Goal: Task Accomplishment & Management: Manage account settings

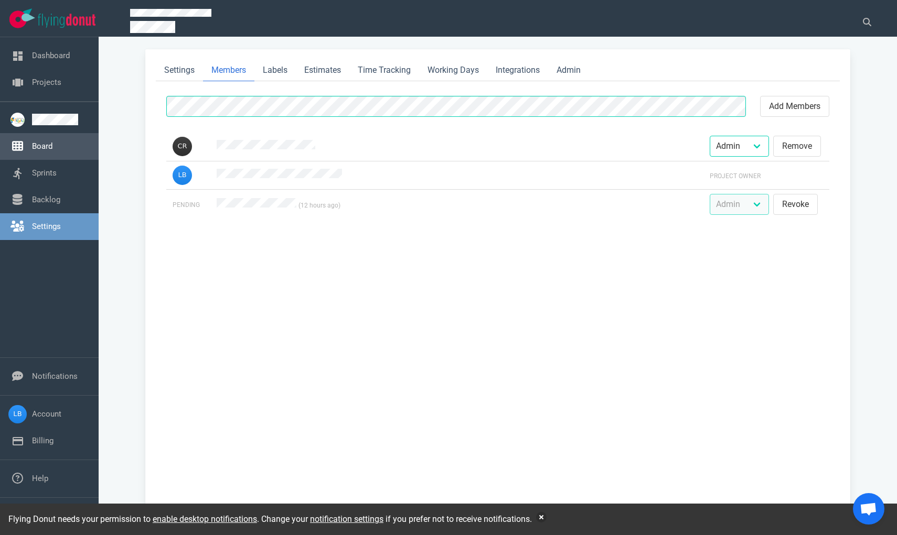
click at [52, 142] on link "Board" at bounding box center [42, 146] width 20 height 9
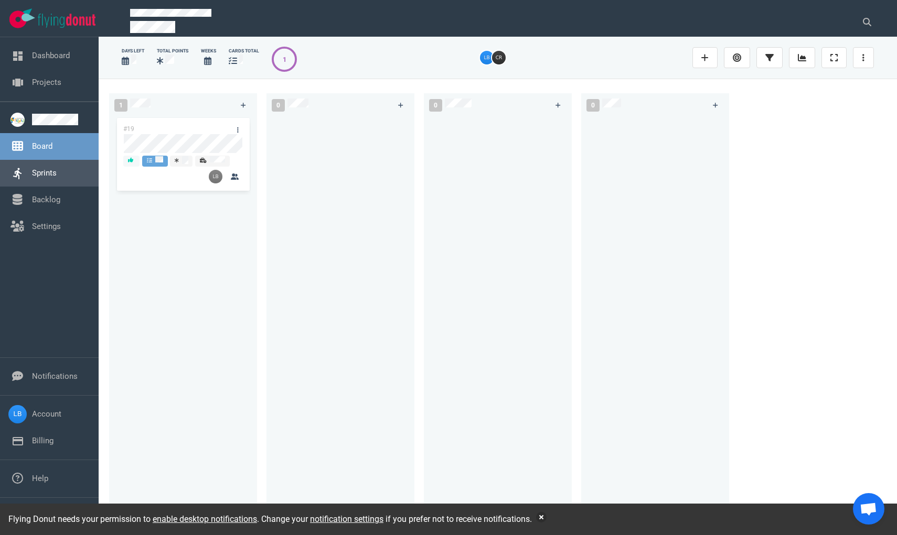
click at [57, 171] on link "Sprints" at bounding box center [44, 172] width 25 height 9
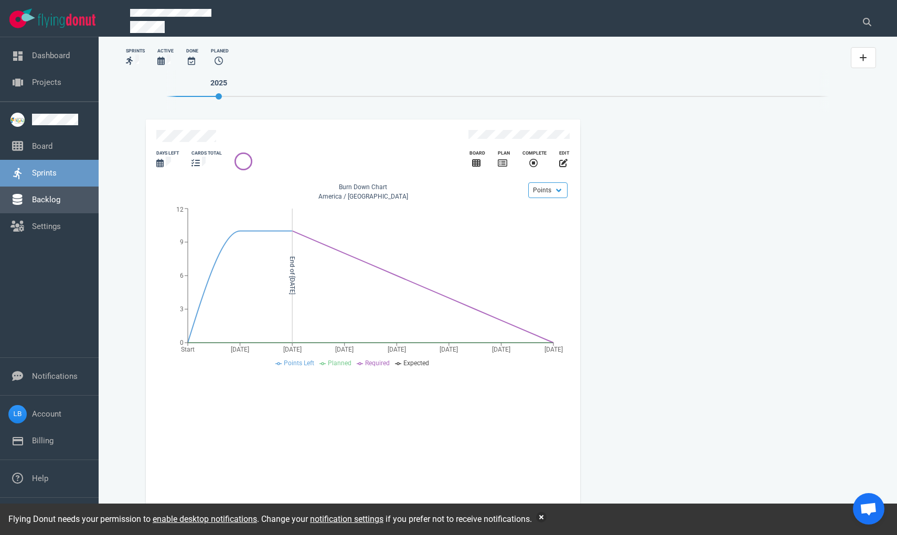
click at [60, 195] on link "Backlog" at bounding box center [46, 199] width 28 height 9
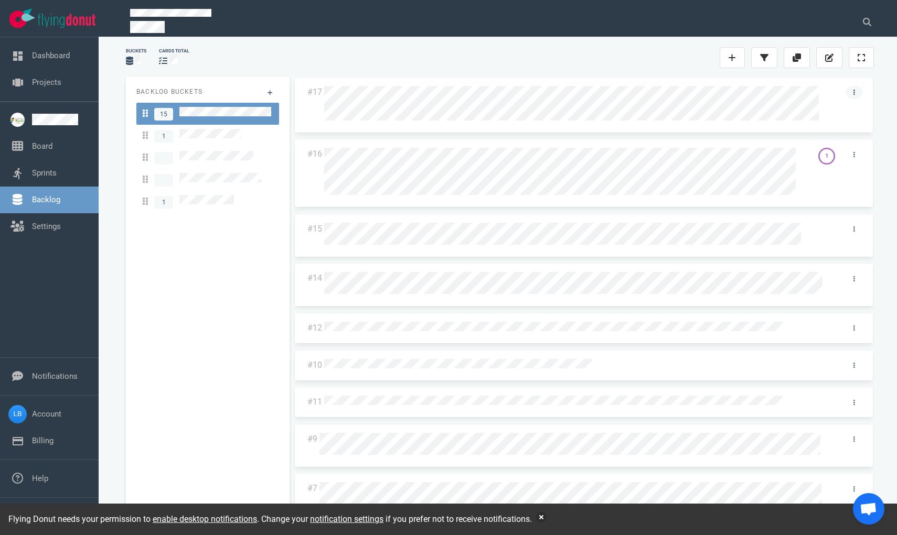
click at [846, 93] on link at bounding box center [853, 92] width 17 height 13
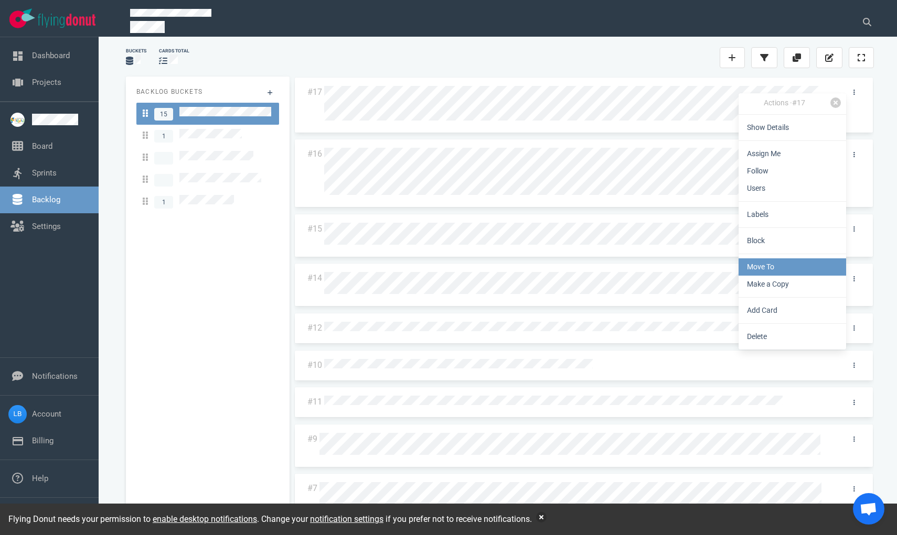
click at [801, 270] on link "Move To" at bounding box center [792, 267] width 108 height 17
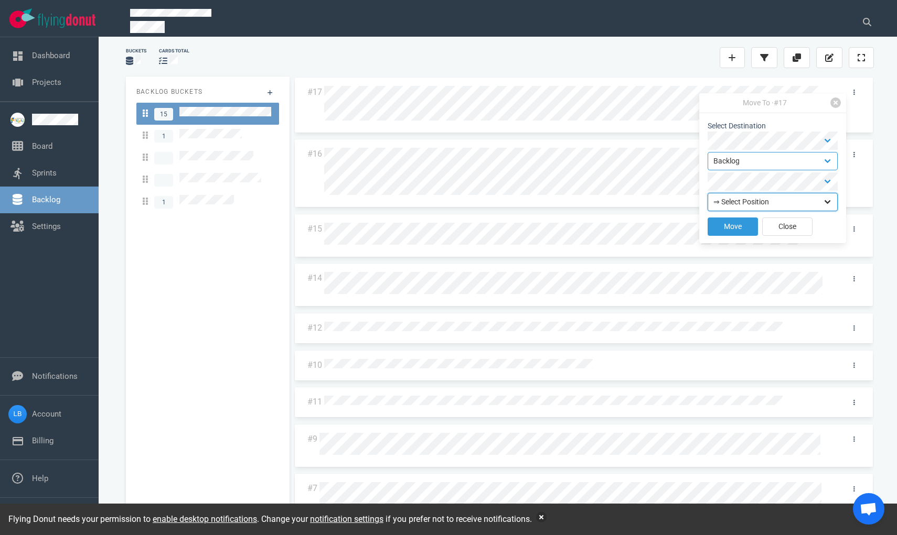
select select "top"
click at [744, 224] on button "Move" at bounding box center [732, 227] width 50 height 18
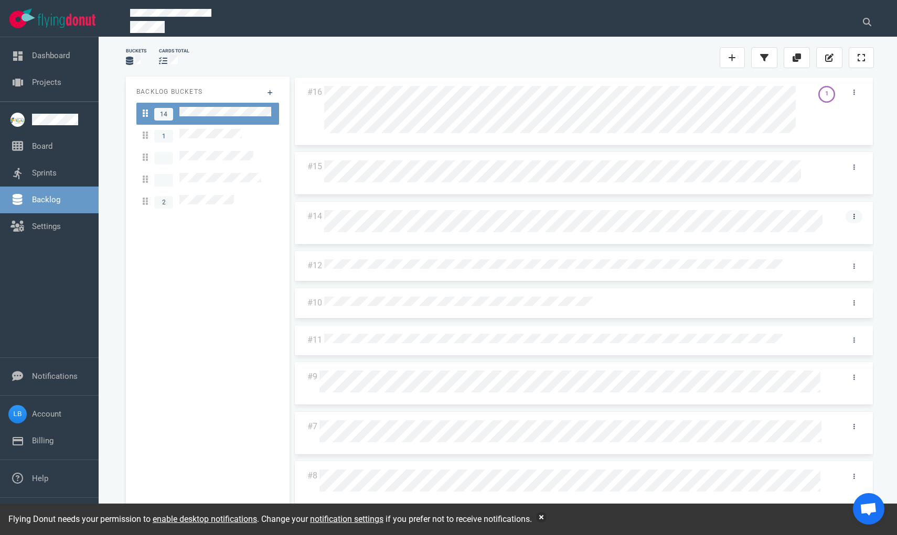
click at [847, 217] on link at bounding box center [853, 216] width 17 height 13
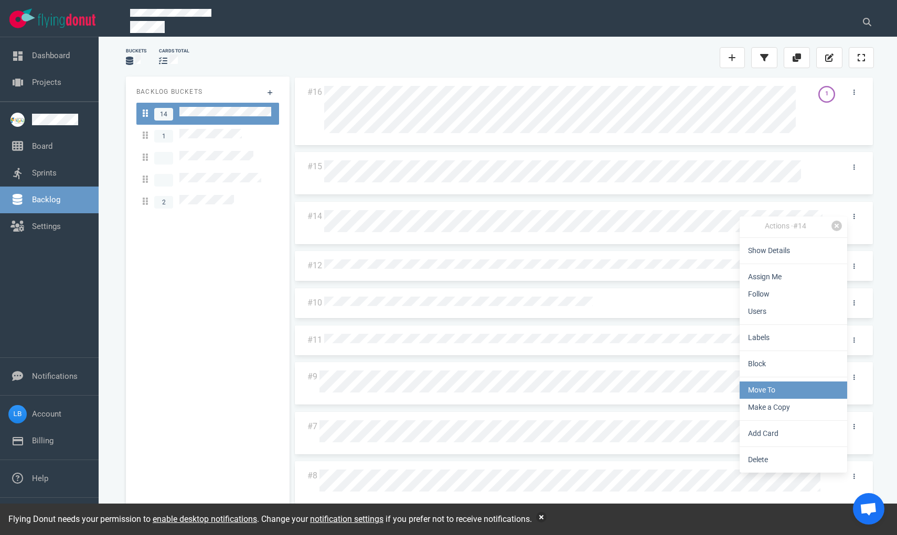
click at [793, 395] on link "Move To" at bounding box center [793, 390] width 108 height 17
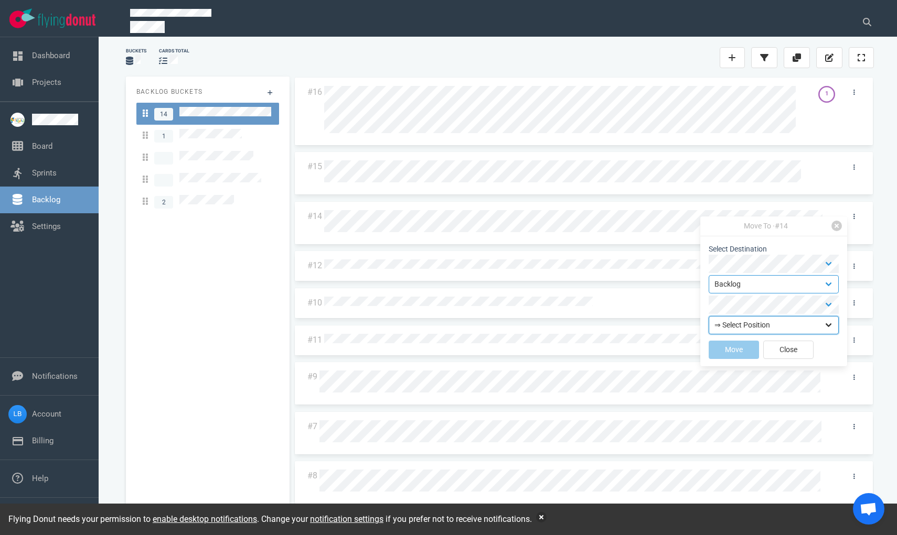
select select "top"
click at [737, 350] on button "Move" at bounding box center [734, 350] width 50 height 18
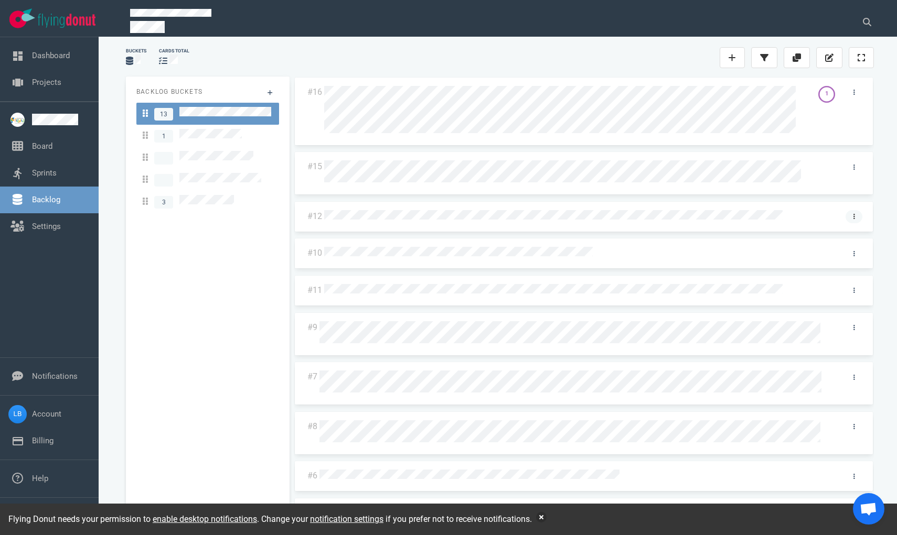
click at [853, 214] on icon at bounding box center [854, 216] width 2 height 5
click at [810, 382] on link "Move To" at bounding box center [797, 387] width 108 height 17
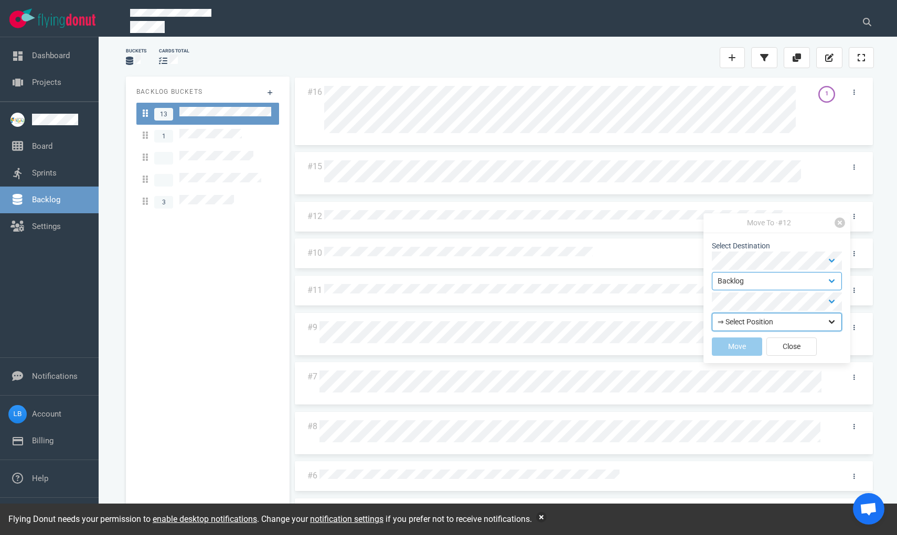
select select "top"
click at [740, 345] on button "Move" at bounding box center [737, 347] width 50 height 18
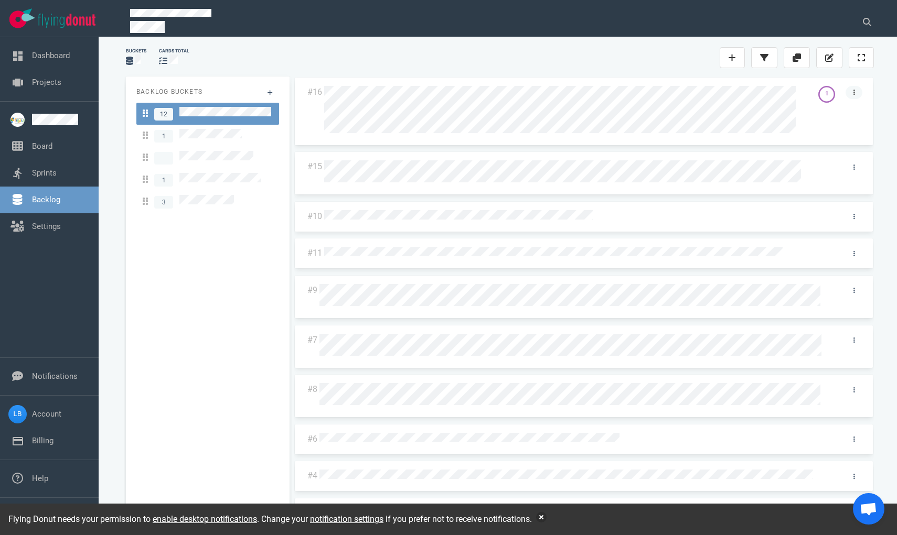
click at [846, 96] on link at bounding box center [853, 92] width 17 height 13
click at [242, 267] on div "Backlog Buckets 12 1 1 3" at bounding box center [208, 300] width 164 height 446
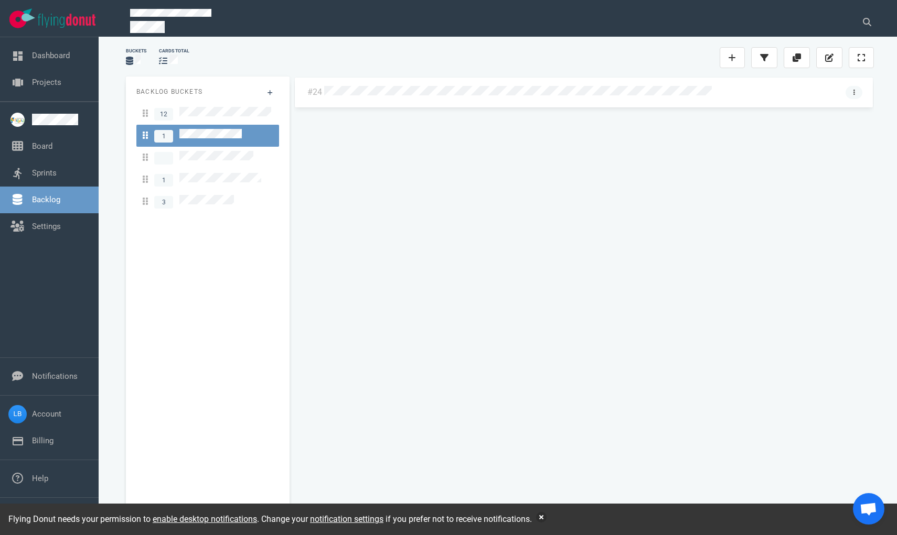
click at [856, 91] on link at bounding box center [853, 92] width 17 height 13
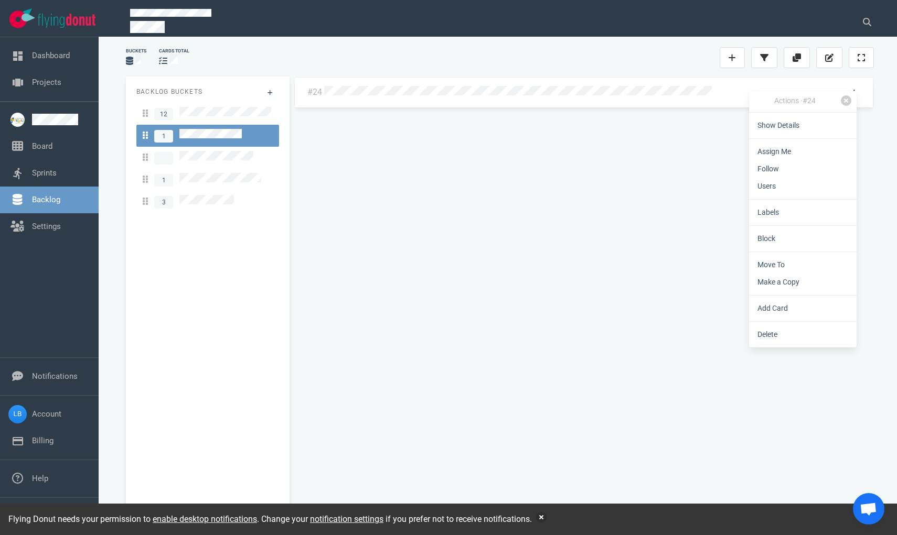
click at [756, 96] on div "Actions · #24" at bounding box center [795, 101] width 92 height 13
click at [692, 97] on div at bounding box center [578, 92] width 509 height 13
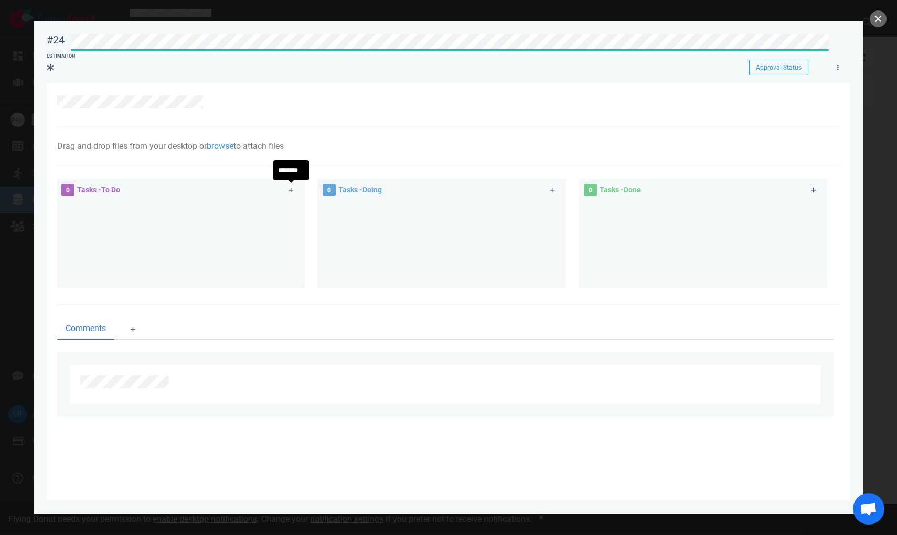
click at [292, 190] on icon at bounding box center [290, 190] width 5 height 5
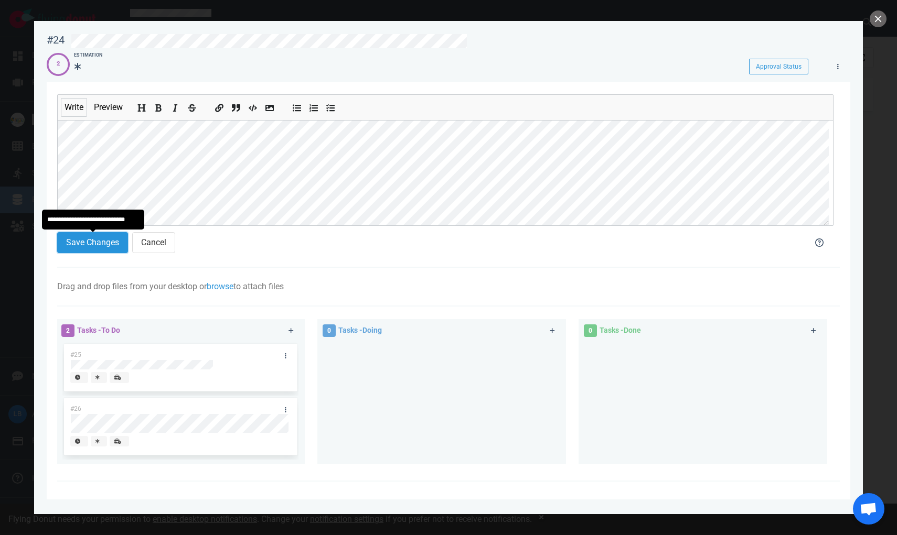
click at [89, 237] on button "Save Changes" at bounding box center [92, 242] width 71 height 21
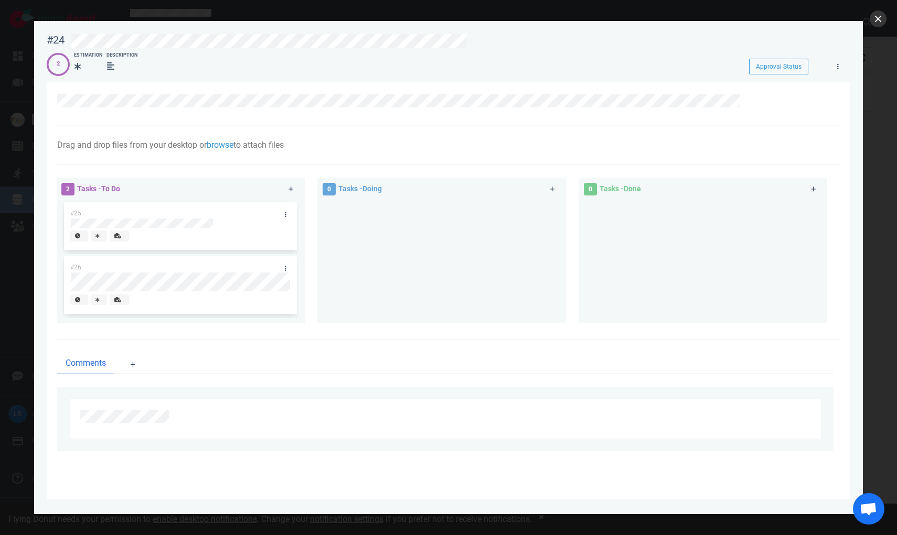
click at [879, 19] on button "close" at bounding box center [877, 18] width 17 height 17
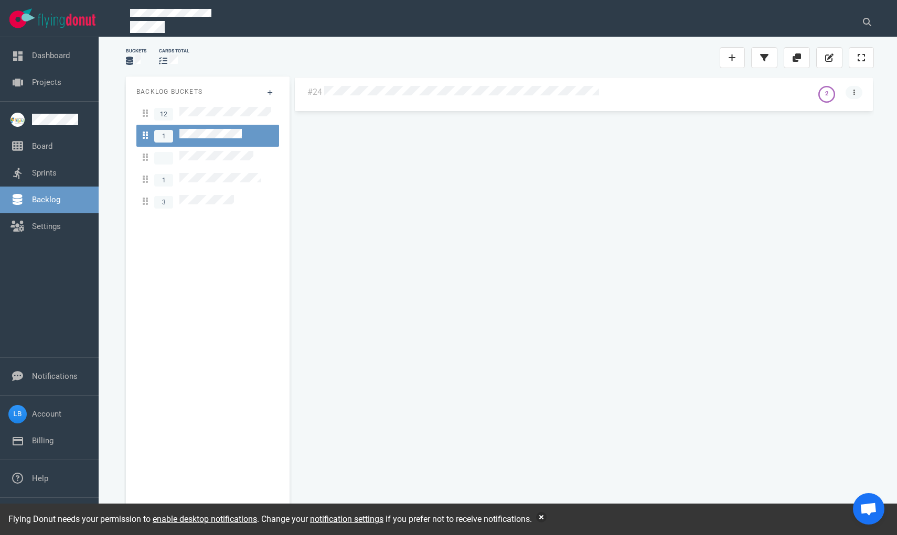
click at [855, 92] on link at bounding box center [853, 92] width 17 height 13
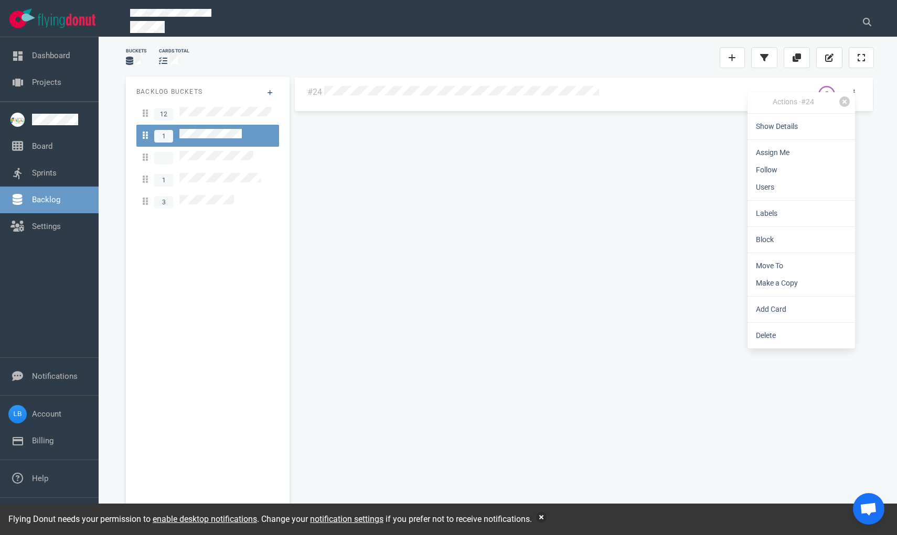
click at [483, 196] on div "#24 2" at bounding box center [584, 295] width 580 height 437
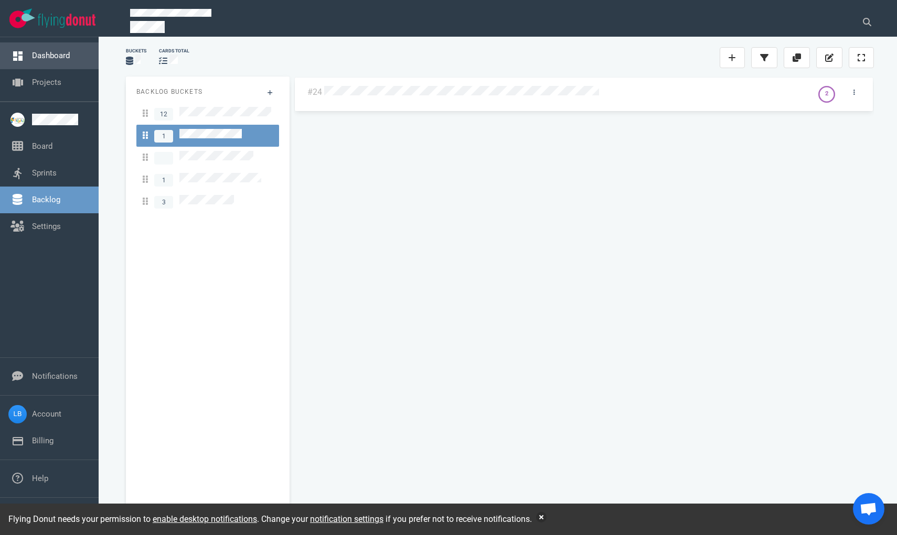
click at [50, 52] on link "Dashboard" at bounding box center [51, 55] width 38 height 9
